Goal: Task Accomplishment & Management: Complete application form

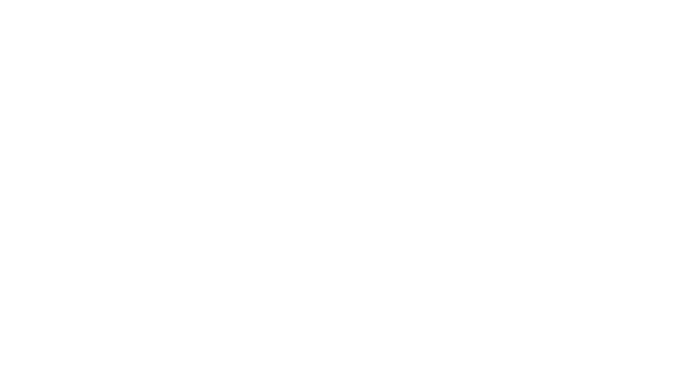
select select "MY"
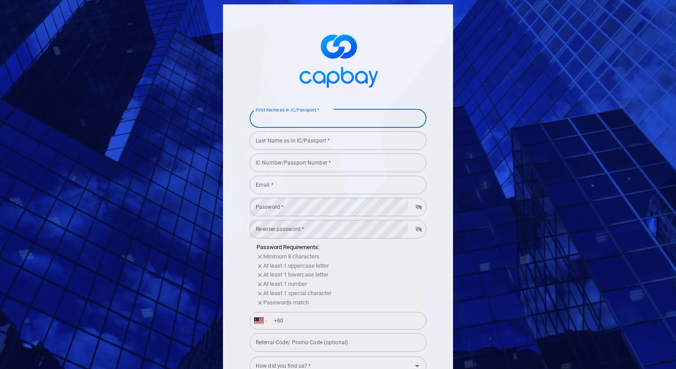
click at [313, 116] on div "First Name as in IC/Passport * First Name as in IC/Passport *" at bounding box center [338, 118] width 177 height 20
type input "cheong [PERSON_NAME]"
type input "840417085479"
type input "[EMAIL_ADDRESS][DOMAIN_NAME]"
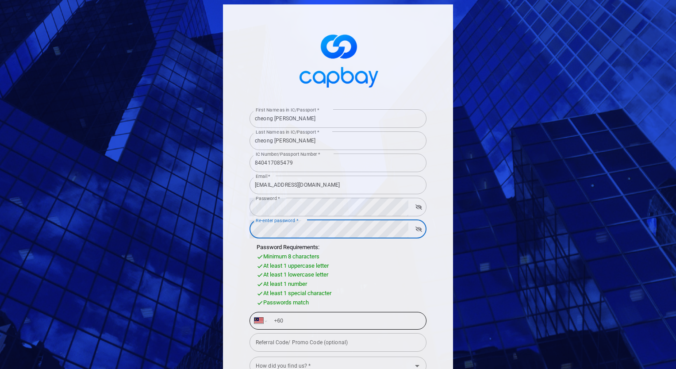
click at [312, 321] on input "+60" at bounding box center [345, 321] width 153 height 14
type input "[PHONE_NUMBER]"
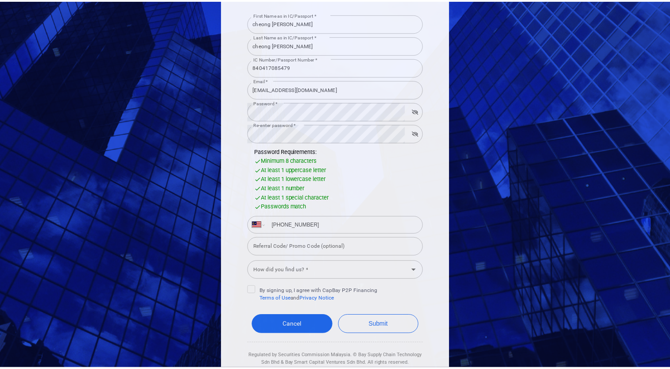
scroll to position [120, 0]
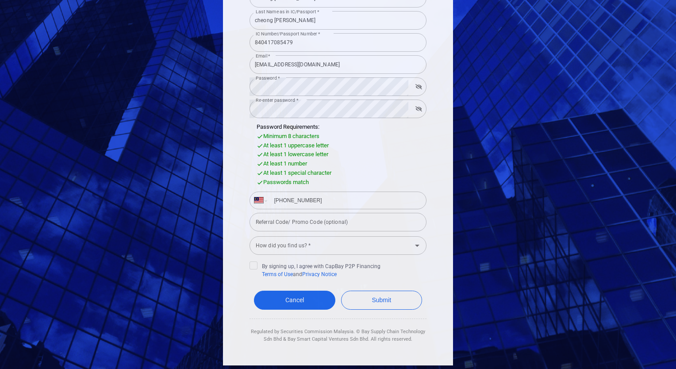
click at [313, 245] on input "How did you find us? *" at bounding box center [330, 245] width 157 height 16
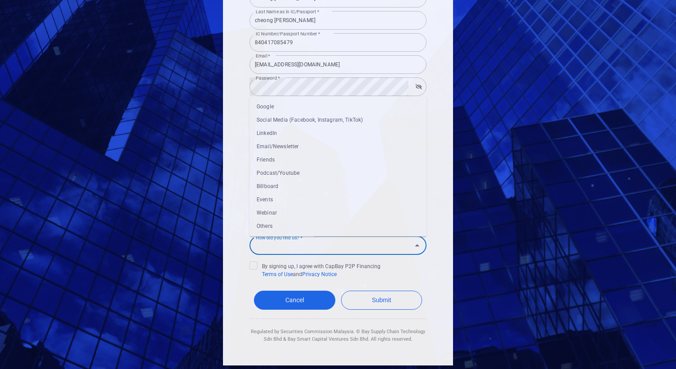
click at [295, 109] on li "Google" at bounding box center [338, 106] width 177 height 13
type input "Google"
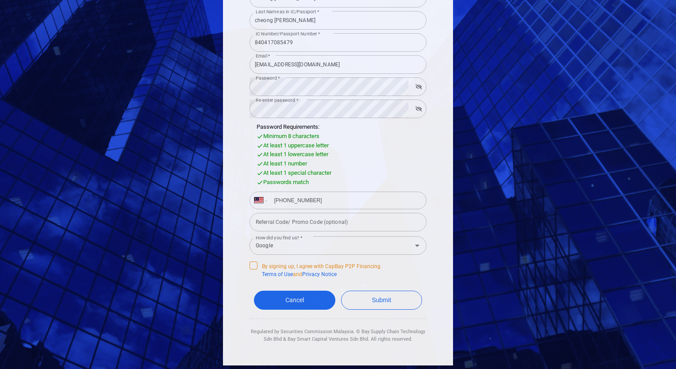
click at [257, 263] on span "By signing up, I agree with CapBay P2P Financing Terms of Use and Privacy Notice" at bounding box center [315, 270] width 131 height 17
click at [0, 0] on input "By signing up, I agree with CapBay P2P Financing Terms of Use and Privacy Notice" at bounding box center [0, 0] width 0 height 0
click at [383, 305] on button "Submit" at bounding box center [381, 300] width 81 height 19
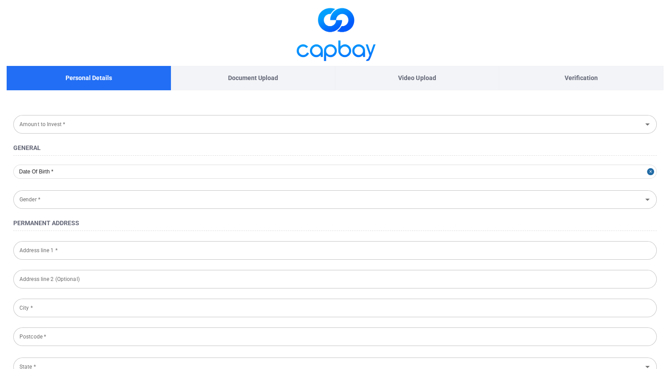
click at [249, 76] on p "Document Upload" at bounding box center [253, 78] width 50 height 10
click at [408, 77] on p "Video Upload" at bounding box center [417, 78] width 38 height 10
type input "[DATE]"
type input "[DEMOGRAPHIC_DATA]"
type input "840417-08-5479"
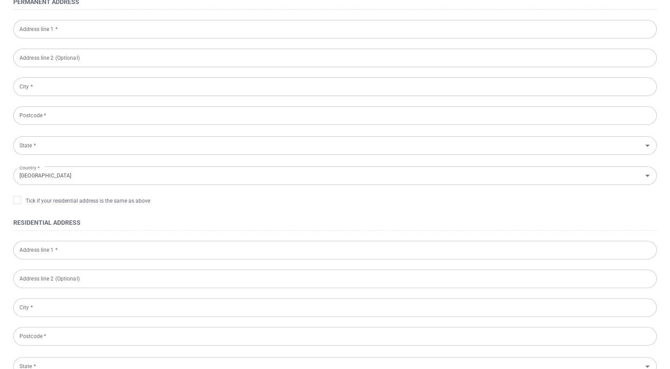
scroll to position [453, 0]
